Goal: Task Accomplishment & Management: Use online tool/utility

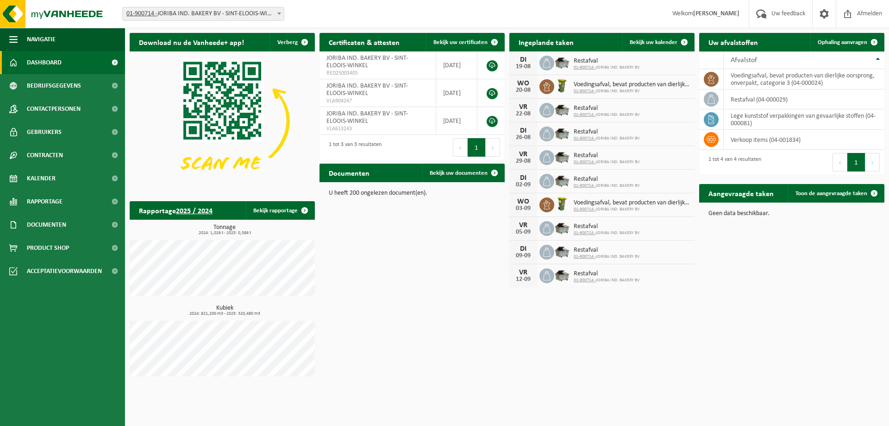
click at [809, 271] on div "Download nu de Vanheede+ app! Verberg Certificaten & attesten Bekijk uw certifi…" at bounding box center [507, 206] width 760 height 357
click at [655, 37] on link "Bekijk uw kalender" at bounding box center [658, 42] width 71 height 19
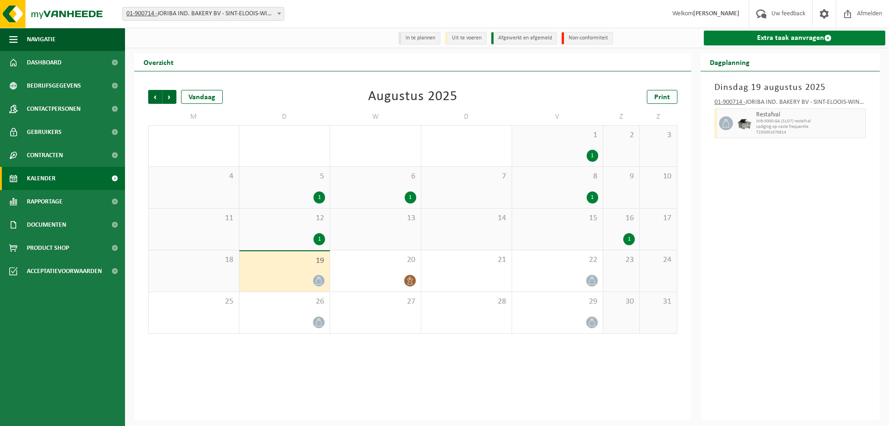
click at [759, 38] on link "Extra taak aanvragen" at bounding box center [795, 38] width 182 height 15
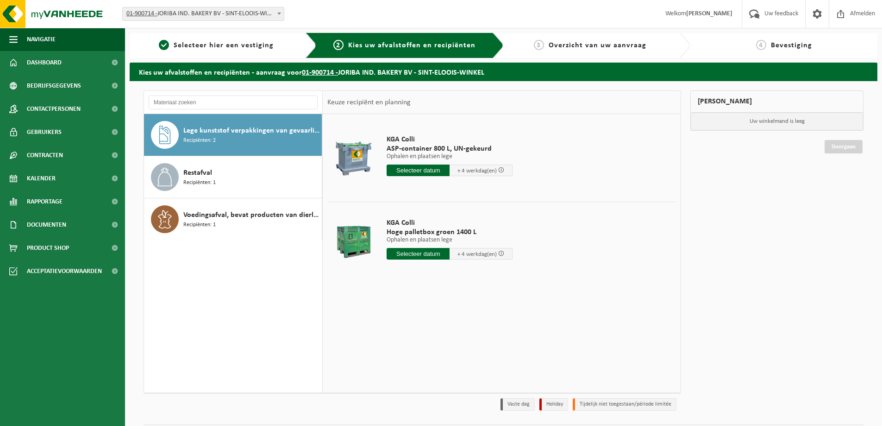
click at [493, 199] on td at bounding box center [501, 199] width 349 height 5
click at [422, 252] on input "text" at bounding box center [418, 254] width 63 height 12
click at [421, 350] on div "20" at bounding box center [428, 350] width 16 height 15
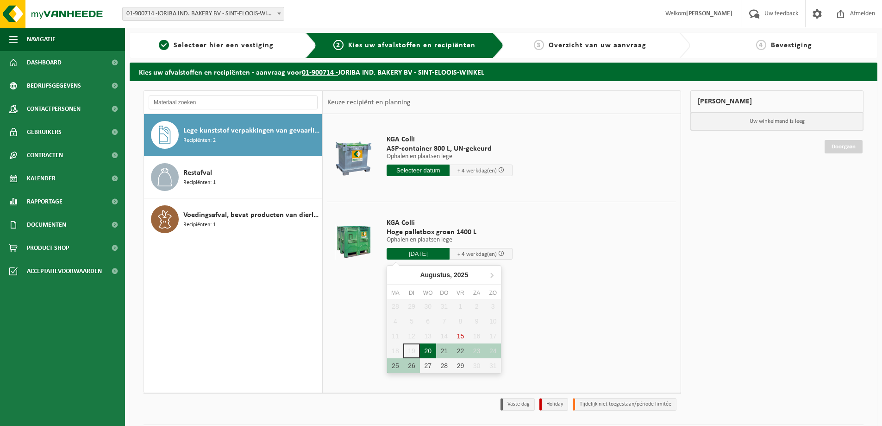
type input "Van 2025-08-20"
type input "2025-08-20"
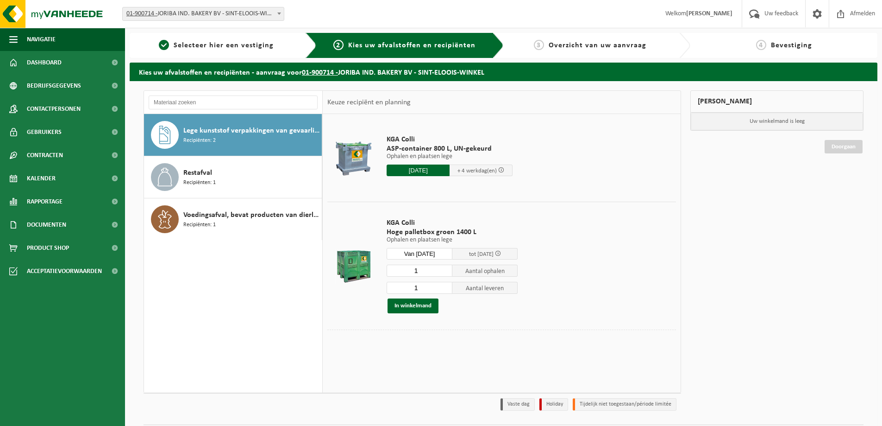
scroll to position [27, 0]
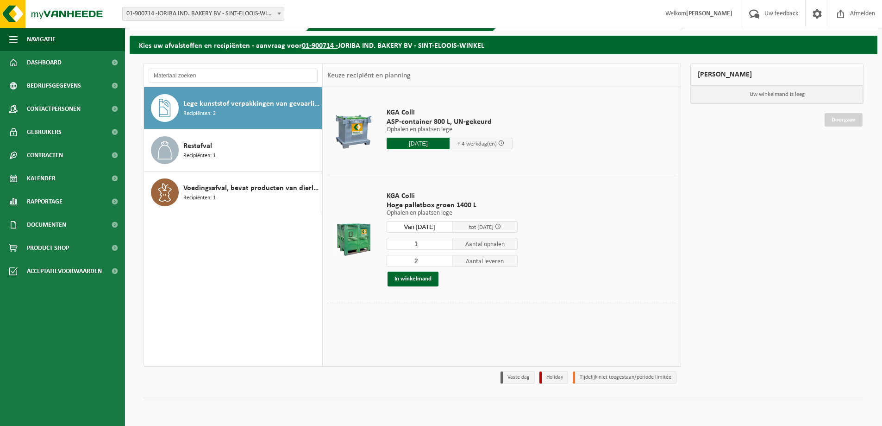
type input "2"
click at [445, 258] on input "2" at bounding box center [420, 261] width 66 height 12
click at [475, 284] on div "In winkelmand" at bounding box center [452, 278] width 131 height 15
click at [406, 279] on button "In winkelmand" at bounding box center [413, 278] width 51 height 15
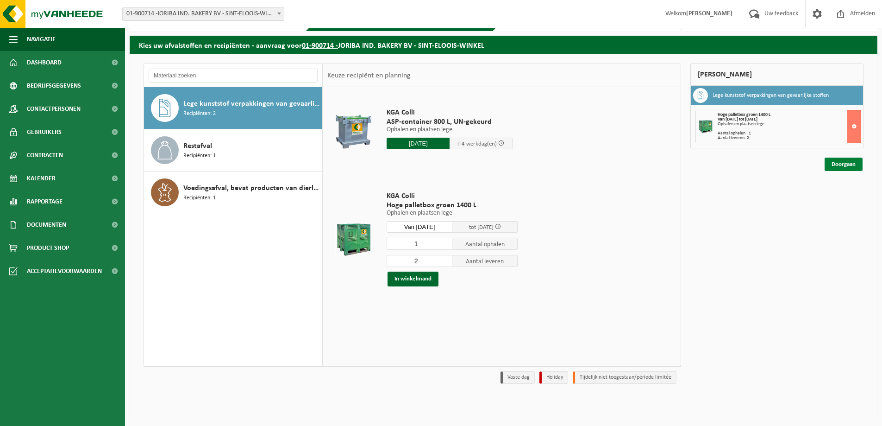
click at [833, 163] on link "Doorgaan" at bounding box center [844, 163] width 38 height 13
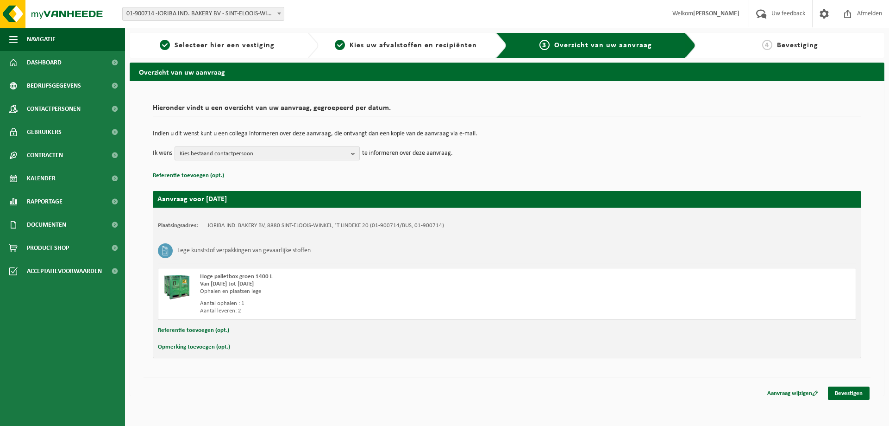
click at [251, 151] on span "Kies bestaand contactpersoon" at bounding box center [264, 154] width 168 height 14
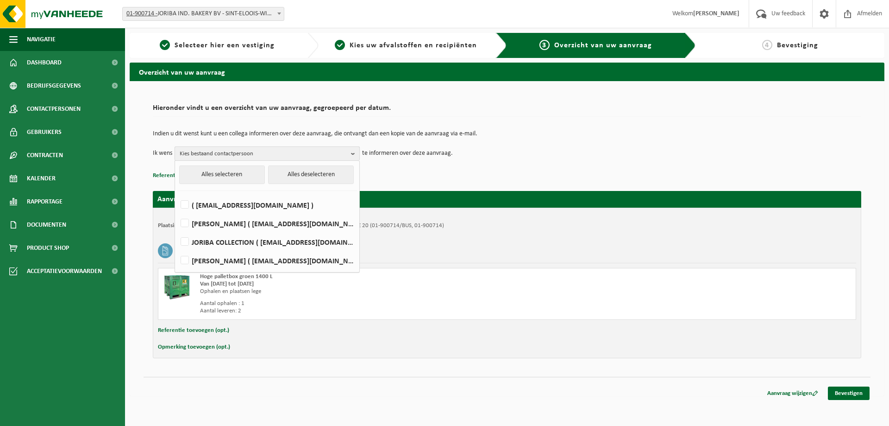
click at [250, 151] on span "Kies bestaand contactpersoon" at bounding box center [264, 154] width 168 height 14
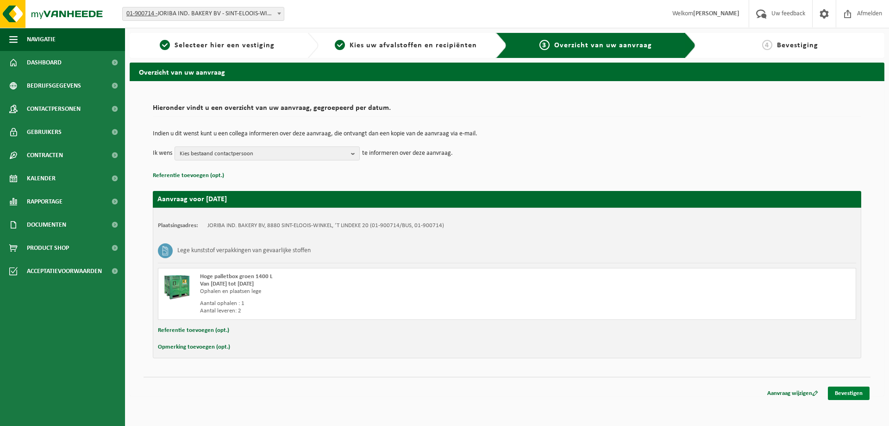
click at [855, 394] on link "Bevestigen" at bounding box center [849, 392] width 42 height 13
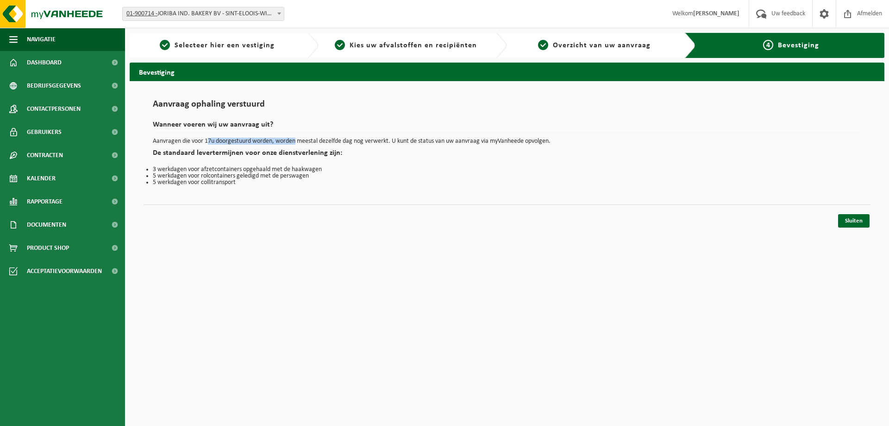
drag, startPoint x: 231, startPoint y: 140, endPoint x: 296, endPoint y: 144, distance: 65.9
click at [296, 144] on p "Aanvragen die voor 17u doorgestuurd worden, worden meestal dezelfde dag nog ver…" at bounding box center [507, 141] width 709 height 6
click at [256, 156] on h2 "De standaard levertermijnen voor onze dienstverlening zijn:" at bounding box center [507, 155] width 709 height 13
click at [849, 218] on link "Sluiten" at bounding box center [853, 220] width 31 height 13
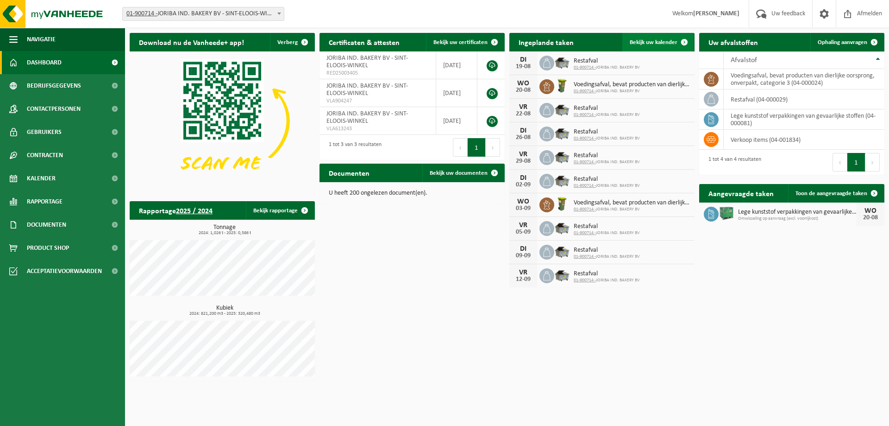
click at [661, 42] on span "Bekijk uw kalender" at bounding box center [654, 42] width 48 height 6
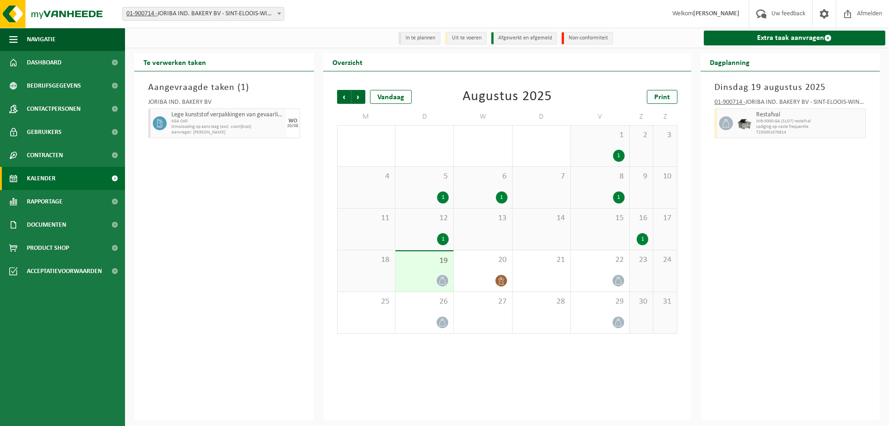
drag, startPoint x: 194, startPoint y: 118, endPoint x: 261, endPoint y: 133, distance: 68.5
click at [261, 133] on div "Lege kunststof verpakkingen van gevaarlijke stoffen KGA Colli Omwisseling op aa…" at bounding box center [227, 123] width 117 height 30
click at [257, 156] on div "Aangevraagde taken ( 1 ) JORIBA IND. BAKERY BV Lege kunststof verpakkingen van …" at bounding box center [224, 245] width 180 height 349
click at [347, 98] on span "Vorige" at bounding box center [344, 97] width 14 height 14
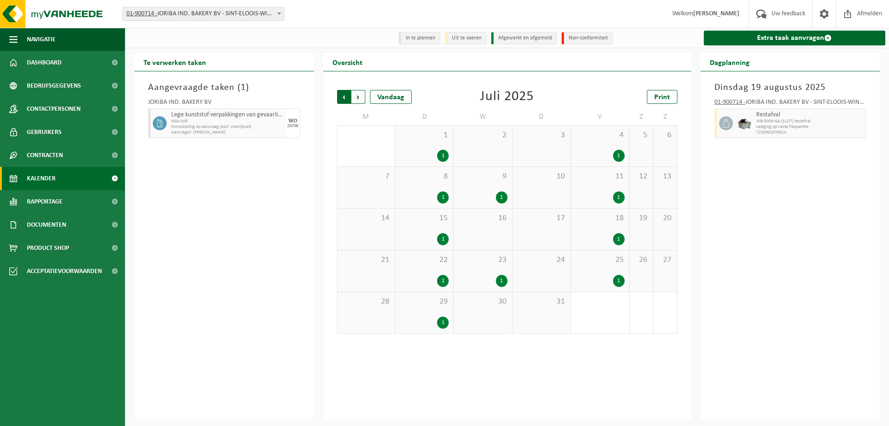
click at [364, 101] on span "Volgende" at bounding box center [359, 97] width 14 height 14
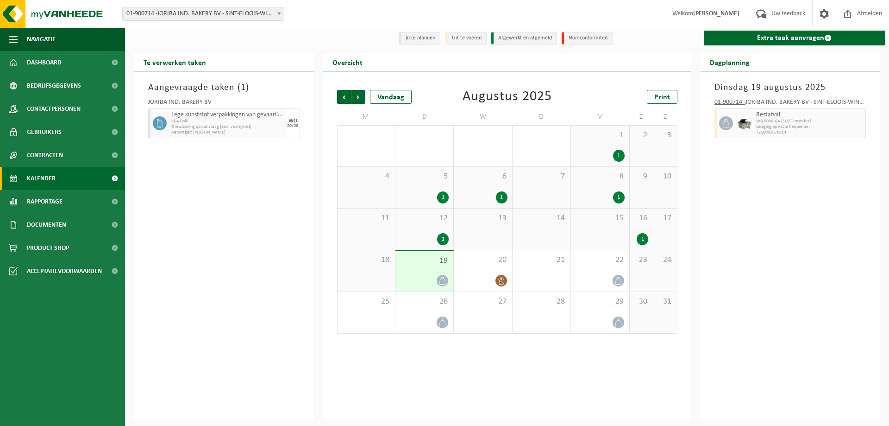
click at [499, 201] on div "1" at bounding box center [502, 197] width 12 height 12
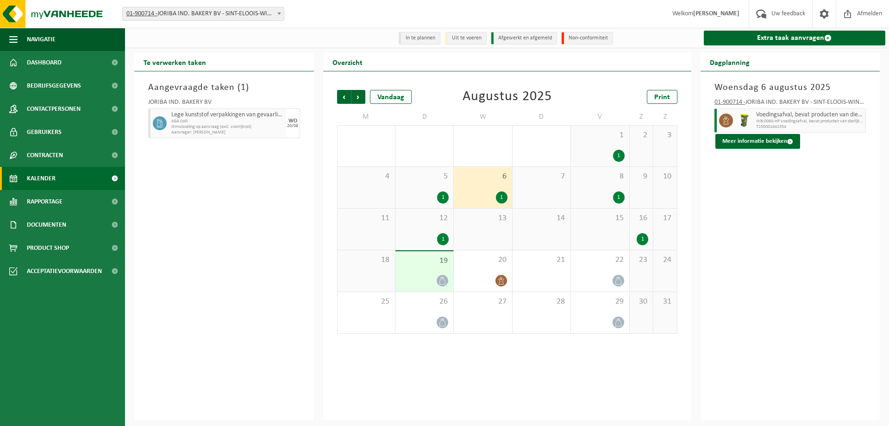
click at [642, 240] on div "1" at bounding box center [643, 239] width 12 height 12
click at [446, 241] on div "1" at bounding box center [443, 239] width 12 height 12
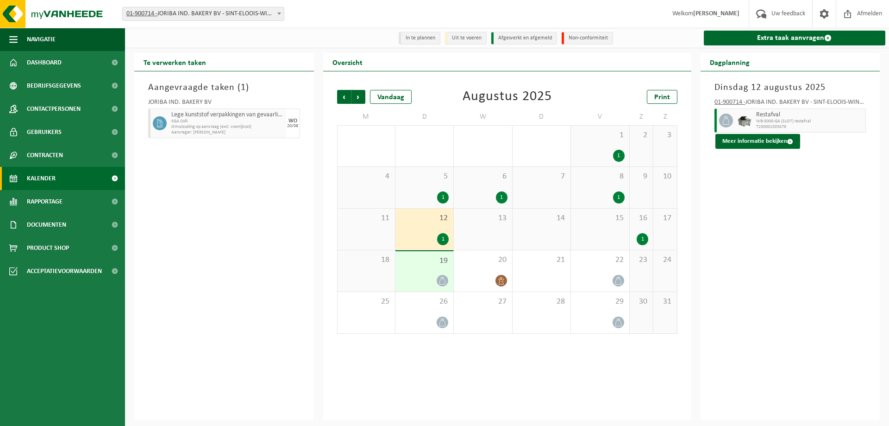
click at [618, 198] on div "1" at bounding box center [619, 197] width 12 height 12
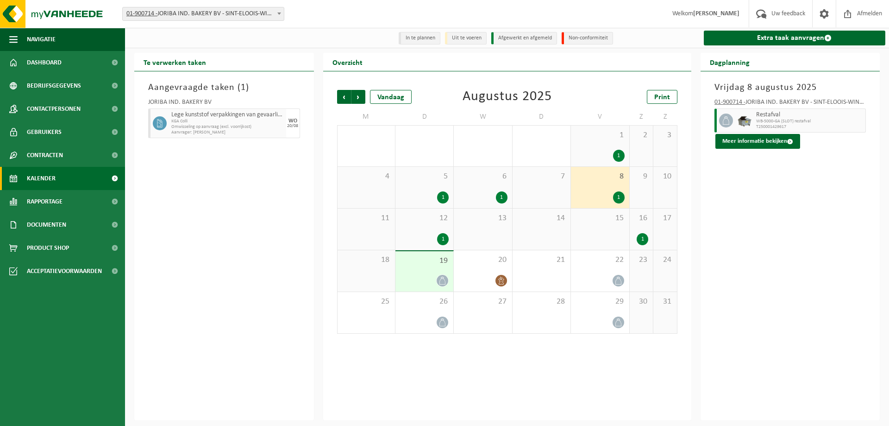
click at [503, 199] on div "1" at bounding box center [502, 197] width 12 height 12
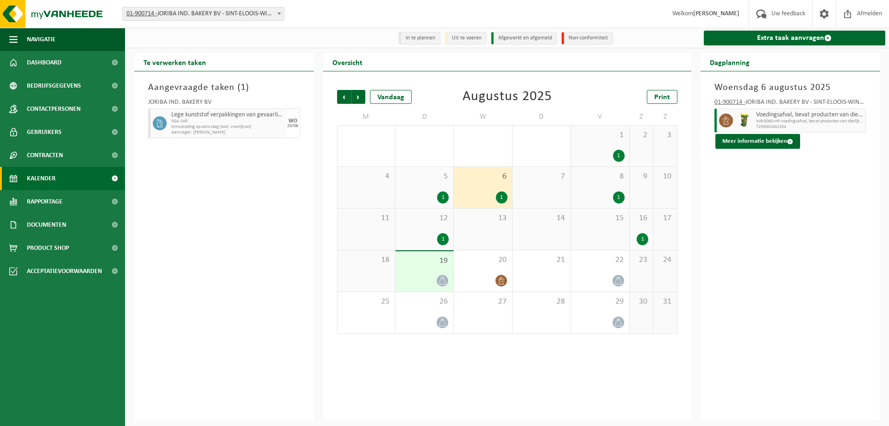
click at [446, 198] on div "1" at bounding box center [443, 197] width 12 height 12
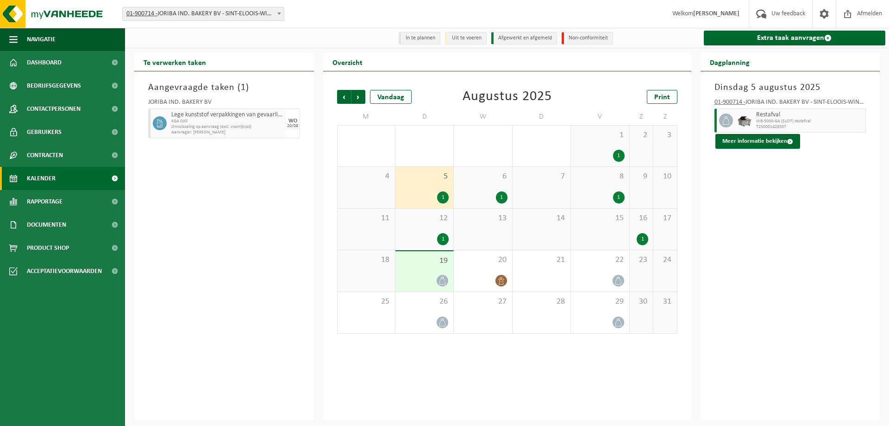
click at [616, 156] on div "1" at bounding box center [619, 156] width 12 height 12
